Goal: Information Seeking & Learning: Learn about a topic

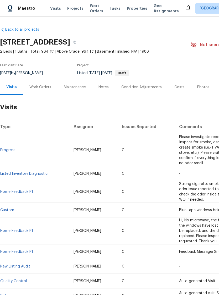
click at [199, 89] on div "Photos" at bounding box center [203, 87] width 12 height 5
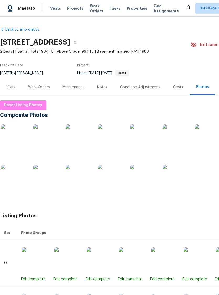
click at [19, 142] on img at bounding box center [14, 137] width 26 height 26
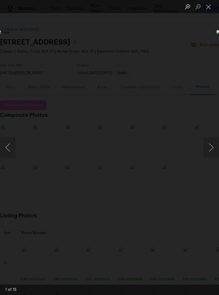
click at [215, 149] on button "Next image" at bounding box center [211, 147] width 16 height 21
click at [208, 150] on button "Next image" at bounding box center [211, 147] width 16 height 21
click at [213, 151] on button "Next image" at bounding box center [211, 147] width 16 height 21
click at [210, 155] on button "Next image" at bounding box center [211, 147] width 16 height 21
click at [213, 151] on button "Next image" at bounding box center [211, 147] width 16 height 21
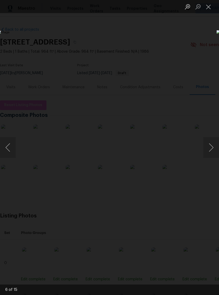
click at [211, 149] on button "Next image" at bounding box center [211, 147] width 16 height 21
click at [212, 154] on button "Next image" at bounding box center [211, 147] width 16 height 21
click at [213, 150] on button "Next image" at bounding box center [211, 147] width 16 height 21
click at [212, 150] on button "Next image" at bounding box center [211, 147] width 16 height 21
click at [211, 150] on button "Next image" at bounding box center [211, 147] width 16 height 21
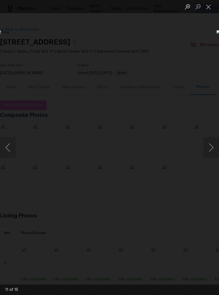
click at [212, 154] on button "Next image" at bounding box center [211, 147] width 16 height 21
click at [213, 156] on button "Next image" at bounding box center [211, 147] width 16 height 21
click at [215, 154] on button "Next image" at bounding box center [211, 147] width 16 height 21
click at [212, 150] on button "Next image" at bounding box center [211, 147] width 16 height 21
click at [212, 148] on button "Next image" at bounding box center [211, 147] width 16 height 21
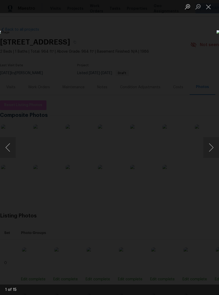
click at [212, 147] on button "Next image" at bounding box center [211, 147] width 16 height 21
click at [205, 4] on button "Close lightbox" at bounding box center [208, 6] width 10 height 9
